Goal: Information Seeking & Learning: Find specific fact

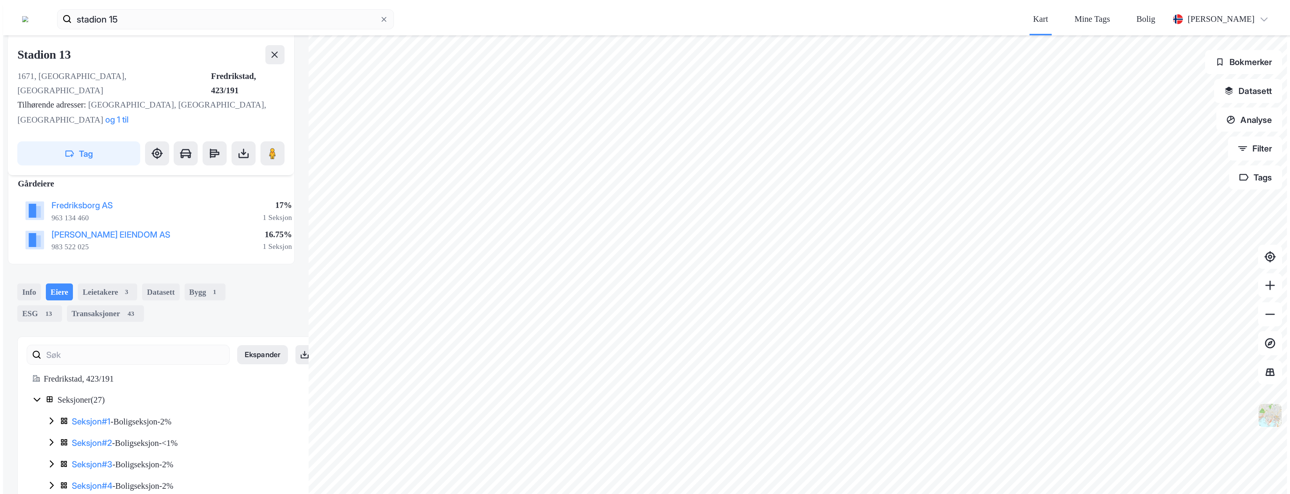
scroll to position [94, 0]
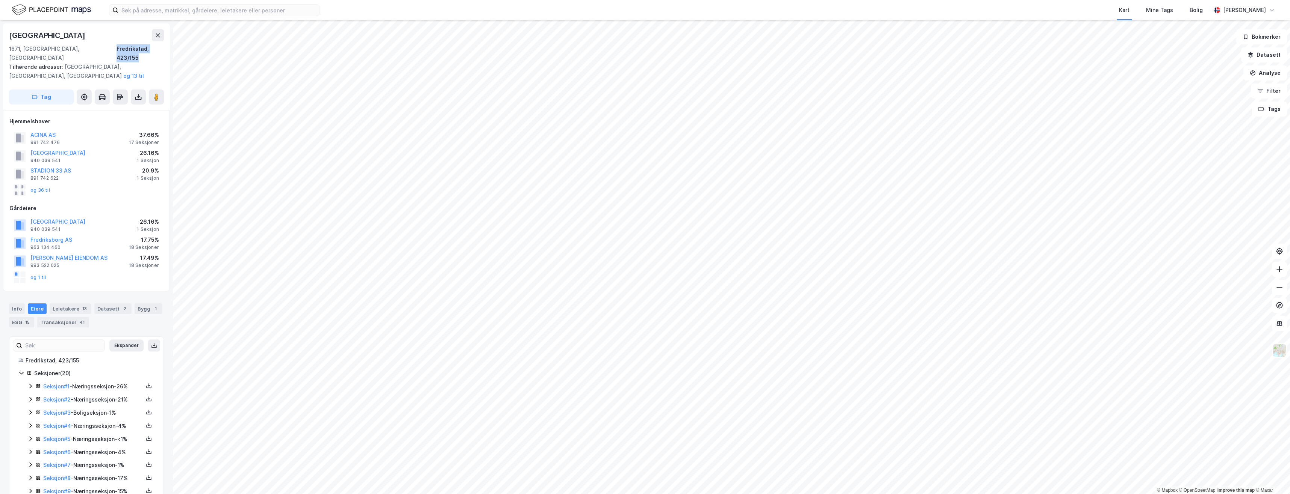
drag, startPoint x: 107, startPoint y: 49, endPoint x: 165, endPoint y: 51, distance: 57.5
click at [165, 51] on div "Stadion 1 1671, [GEOGRAPHIC_DATA], [GEOGRAPHIC_DATA], 423/155 Tilhørende adress…" at bounding box center [86, 66] width 167 height 87
copy div "Fredrikstad, 423/155"
